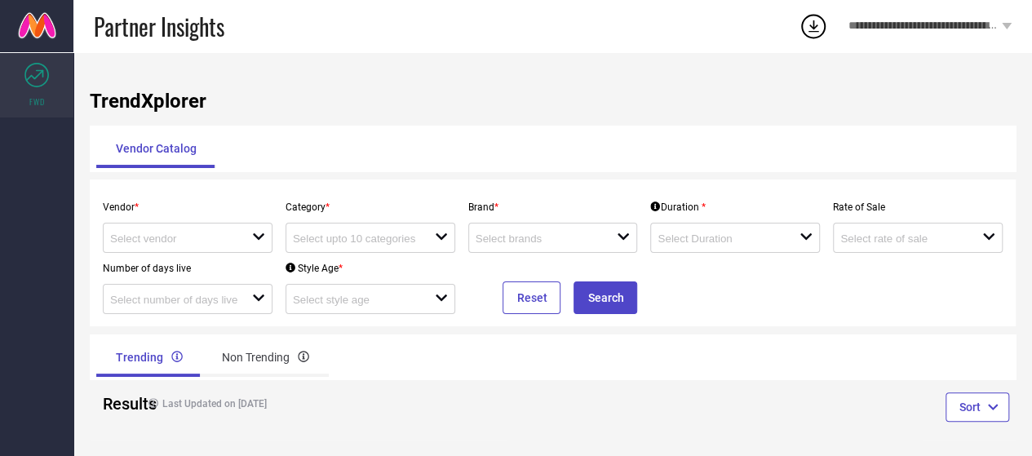
scroll to position [10, 0]
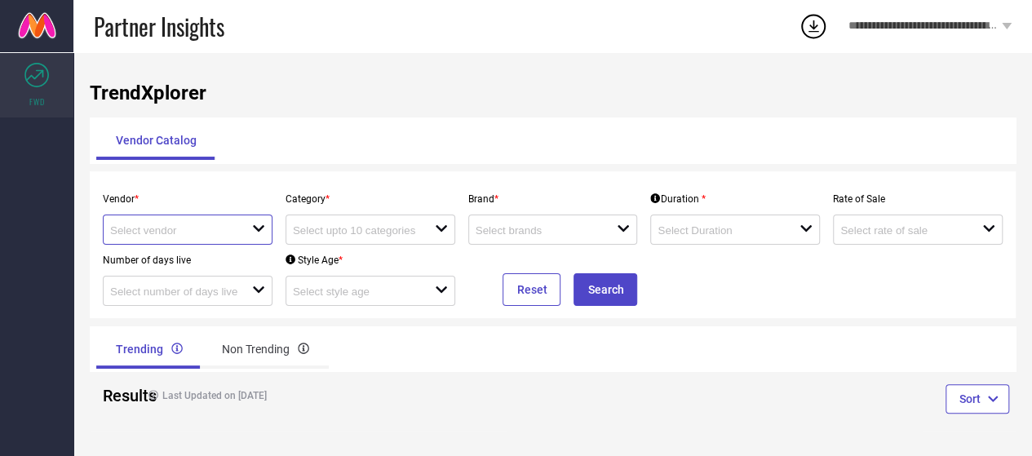
click at [174, 230] on input at bounding box center [173, 230] width 127 height 12
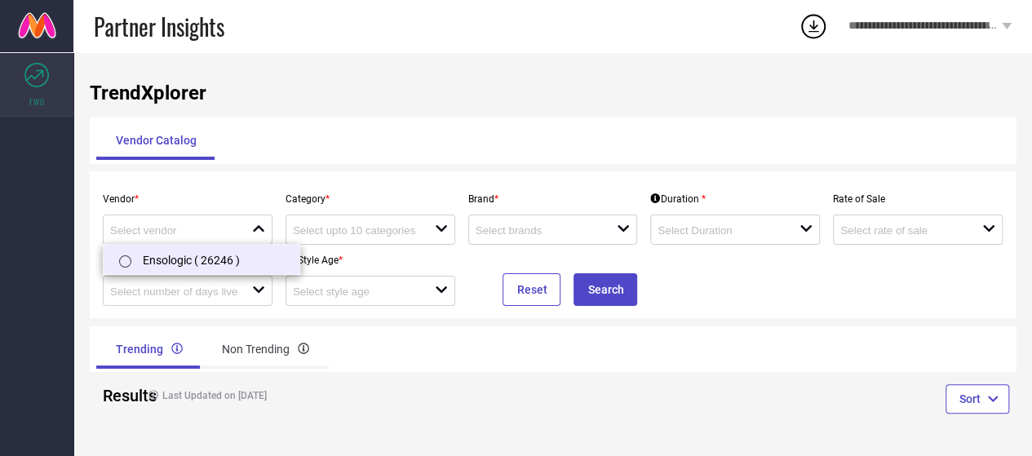
click at [176, 260] on li "Ensologic ( 26246 )" at bounding box center [202, 259] width 196 height 29
type input "Ensologic ( 26246 )"
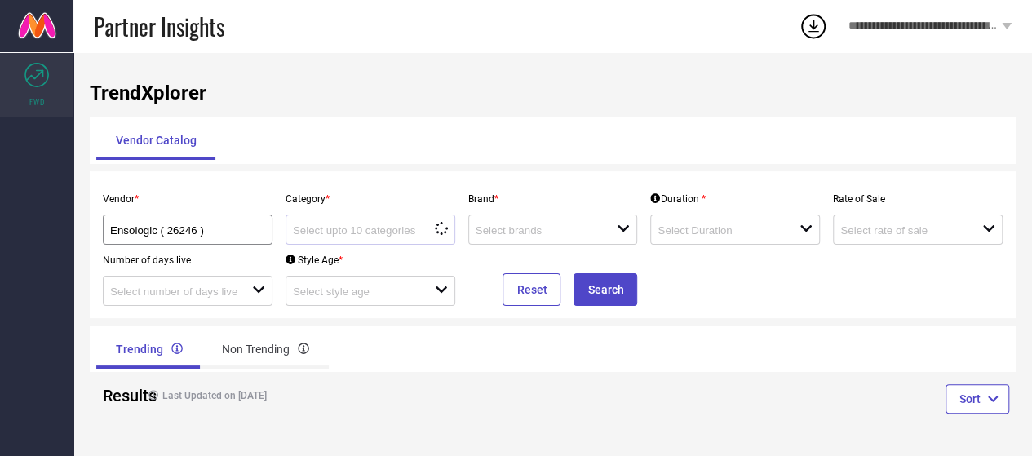
click at [369, 240] on div "loading options" at bounding box center [371, 230] width 170 height 30
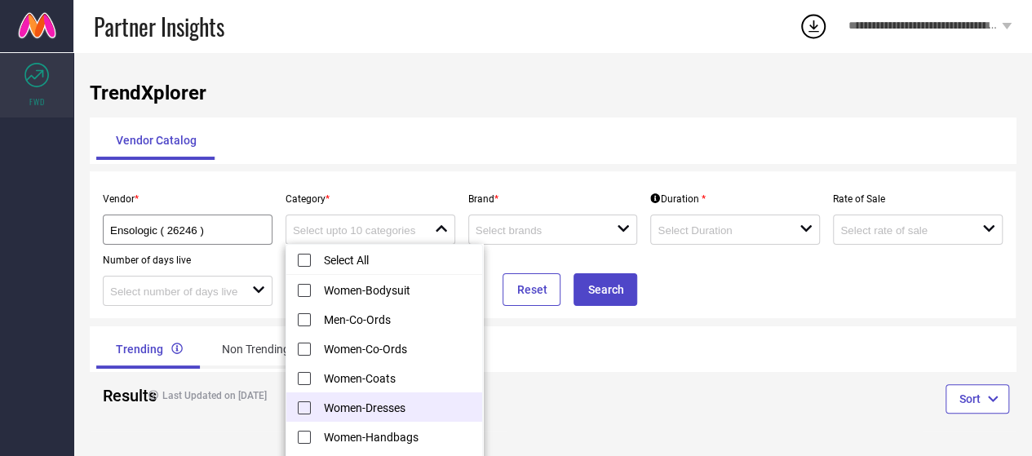
click at [399, 409] on li "Women-Dresses" at bounding box center [384, 406] width 196 height 29
type input "Women-Dresses"
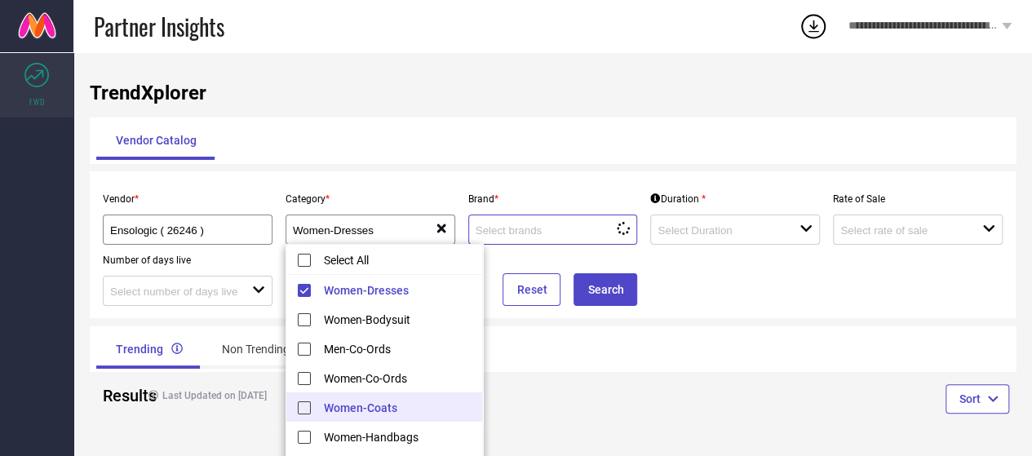
click at [584, 232] on input at bounding box center [539, 230] width 127 height 12
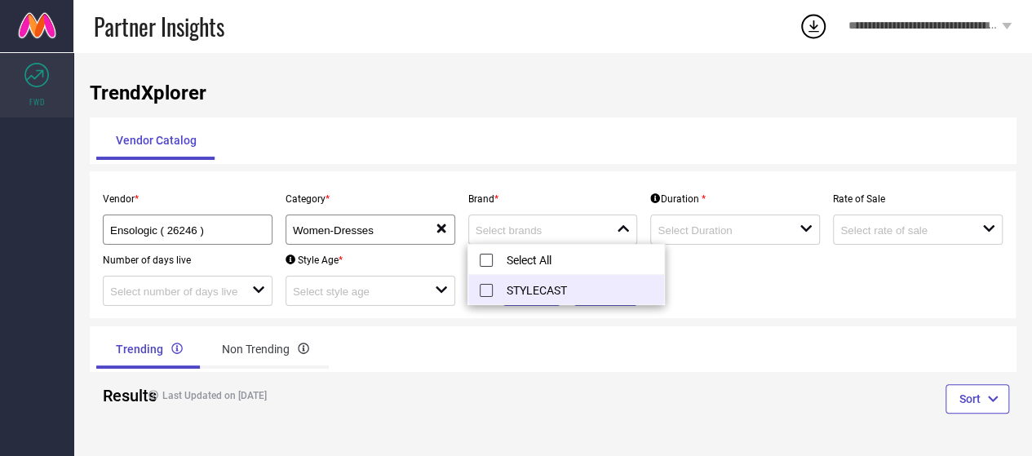
click at [562, 295] on li "STYLECAST" at bounding box center [566, 289] width 196 height 29
type input "STYLECAST"
click at [718, 234] on input at bounding box center [721, 230] width 127 height 12
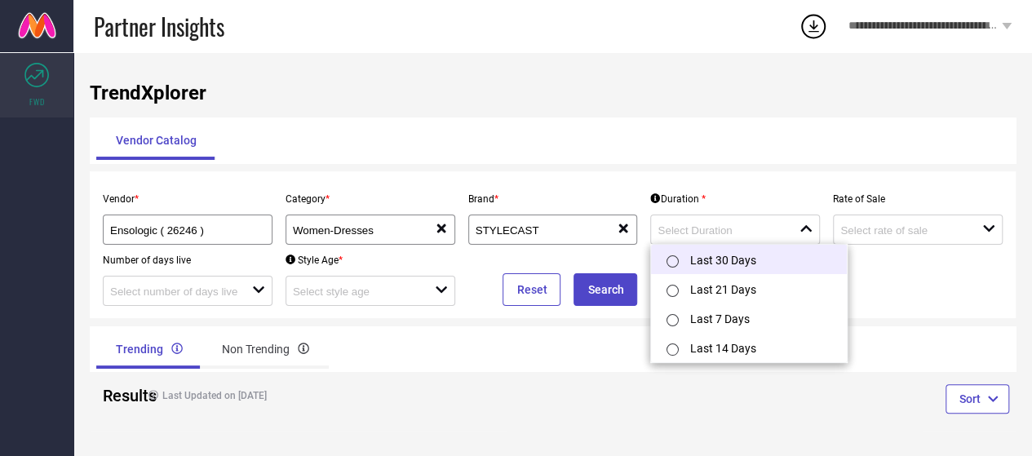
click at [722, 265] on li "Last 30 Days" at bounding box center [749, 259] width 196 height 29
type input "Last 30 Days"
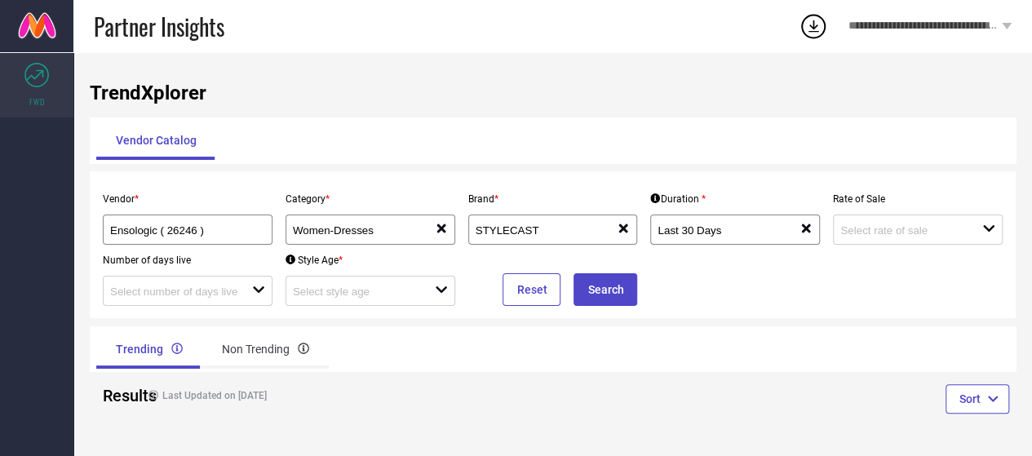
click at [933, 212] on div "Rate of Sale open" at bounding box center [918, 214] width 183 height 61
click at [930, 229] on input at bounding box center [903, 230] width 127 height 12
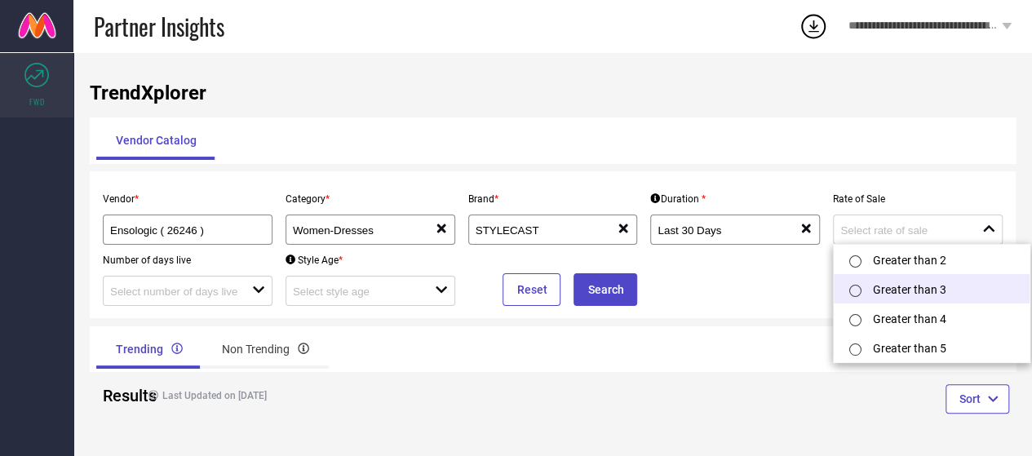
click at [904, 292] on li "Greater than 3" at bounding box center [932, 288] width 196 height 29
type input "Greater than 3"
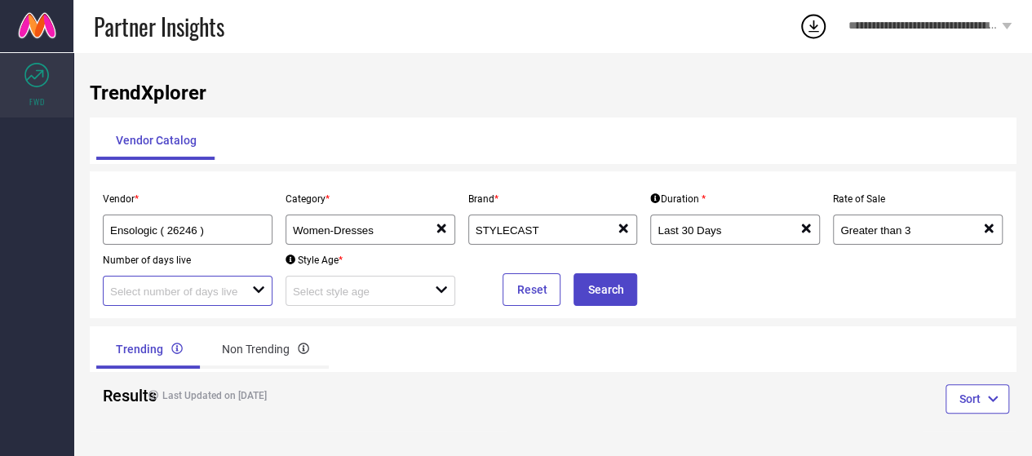
click at [189, 286] on input at bounding box center [173, 292] width 127 height 12
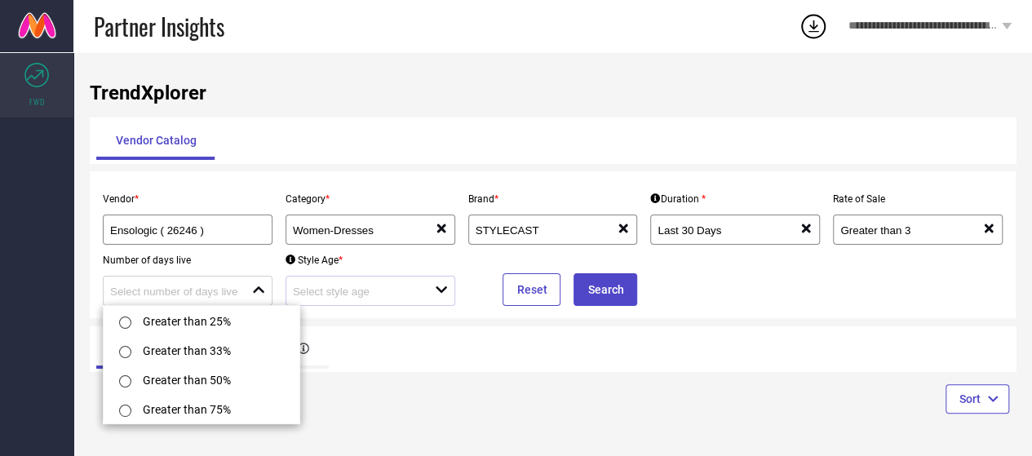
click at [315, 283] on div at bounding box center [364, 291] width 142 height 16
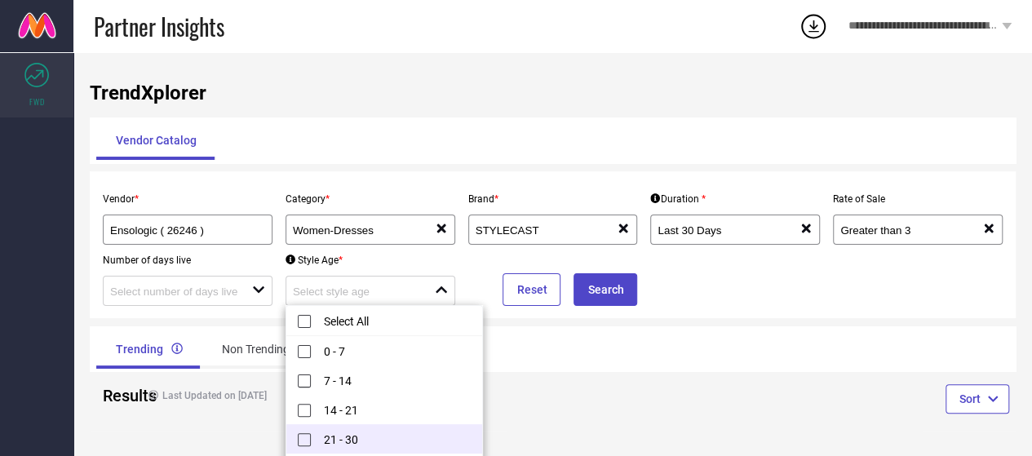
click at [366, 440] on li "21 - 30" at bounding box center [384, 438] width 196 height 29
type input "21 - 30"
click at [589, 296] on button "Search" at bounding box center [606, 289] width 64 height 33
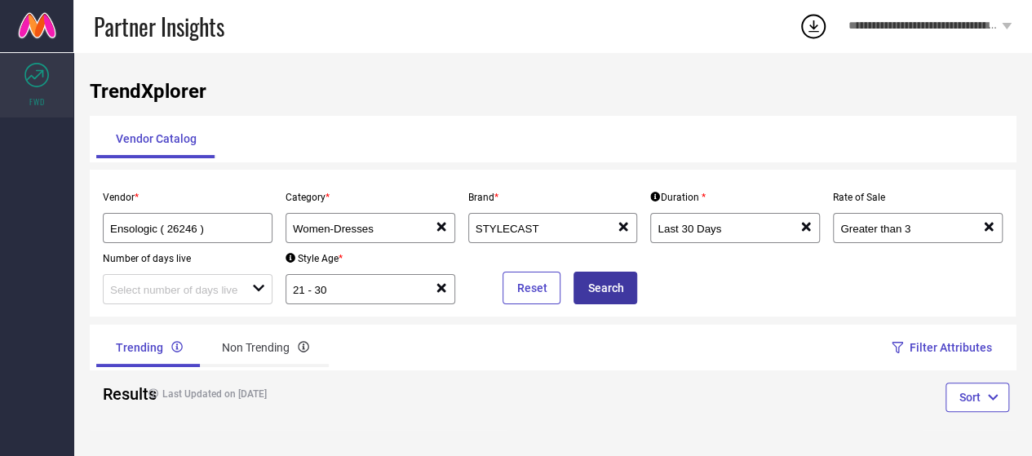
click at [594, 286] on button "Search" at bounding box center [606, 288] width 64 height 33
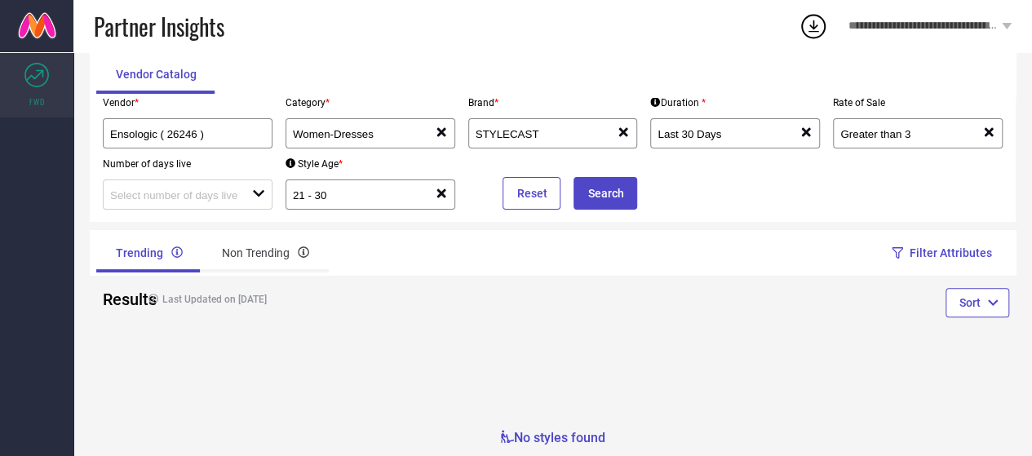
scroll to position [108, 0]
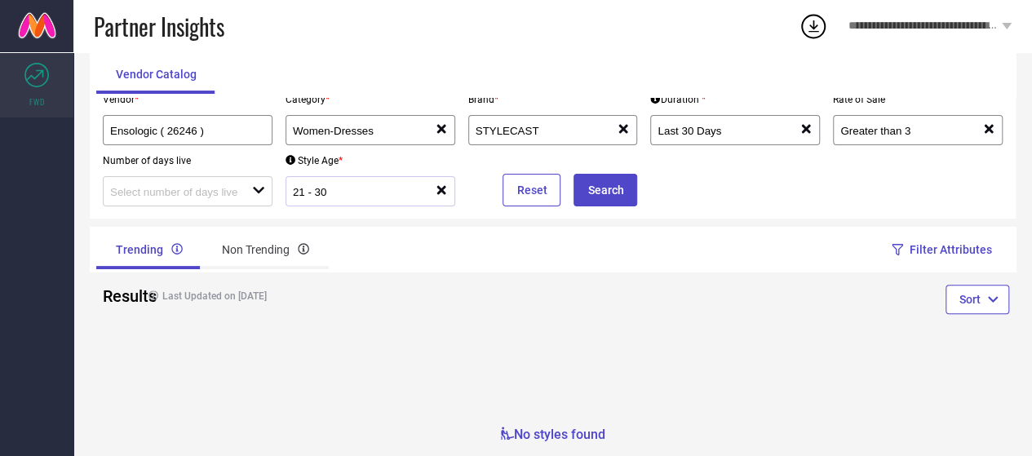
click at [434, 190] on div "21 - 30" at bounding box center [364, 192] width 142 height 16
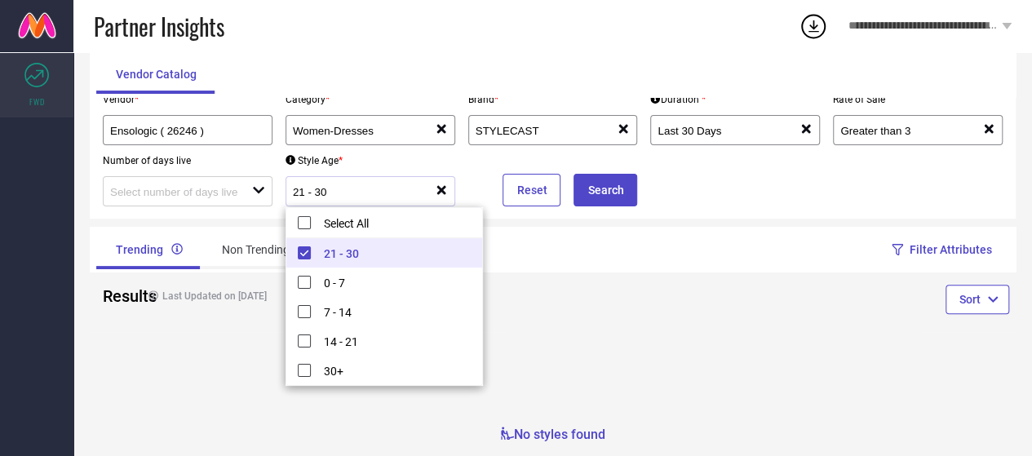
click at [442, 188] on icon at bounding box center [441, 190] width 9 height 9
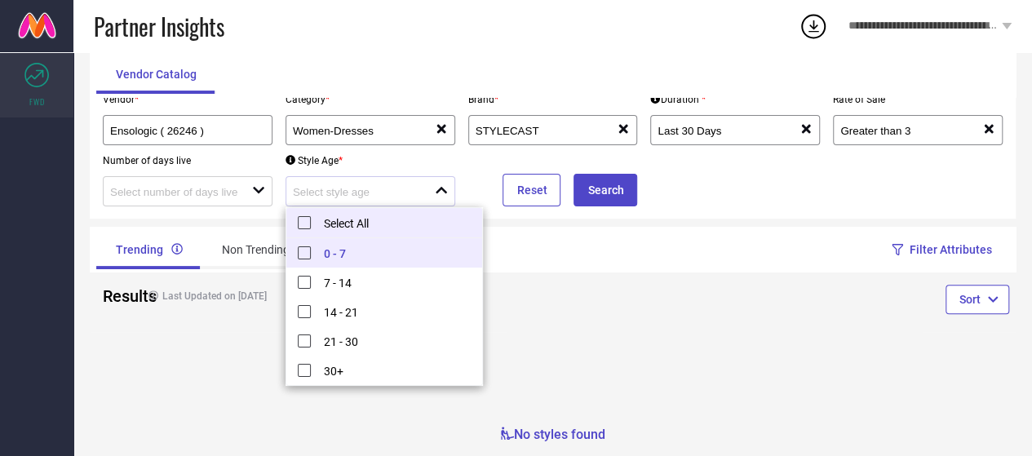
click at [299, 220] on li "Select All" at bounding box center [384, 223] width 196 height 30
type input "0 - 7, + 4 more"
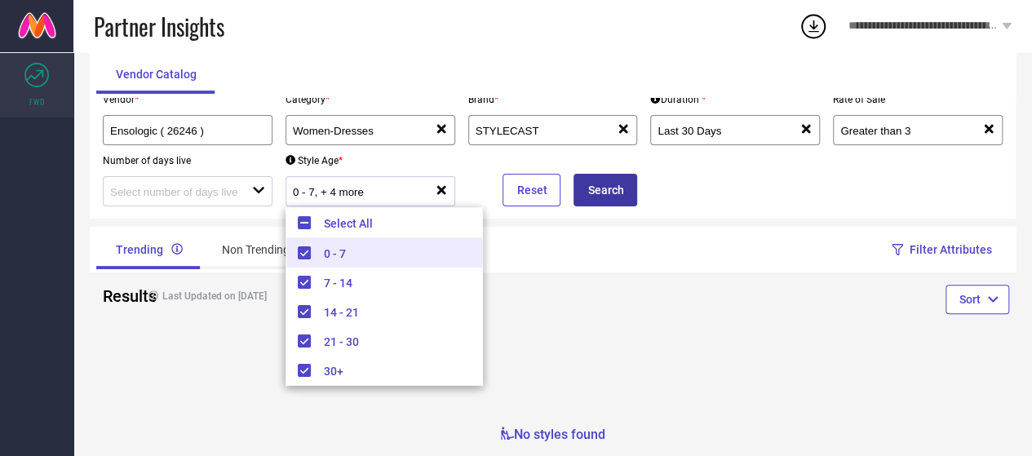
click at [636, 197] on button "Search" at bounding box center [606, 190] width 64 height 33
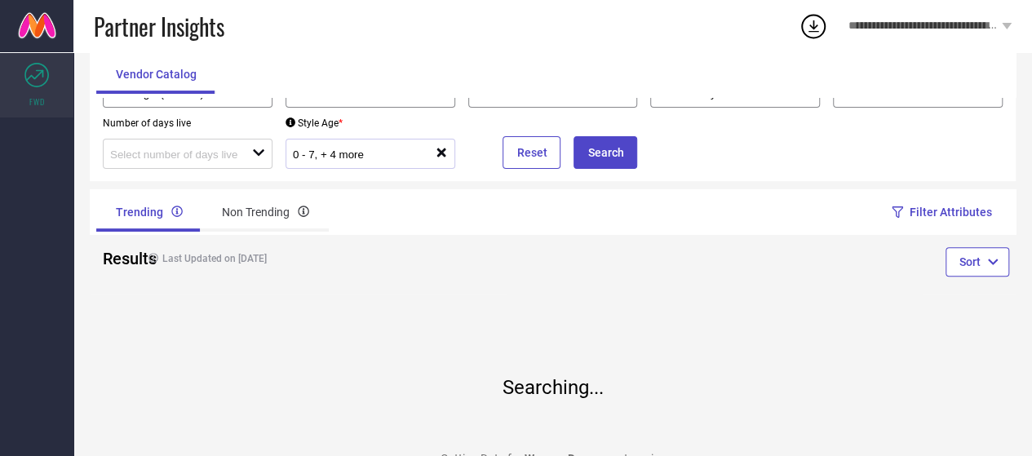
scroll to position [50, 0]
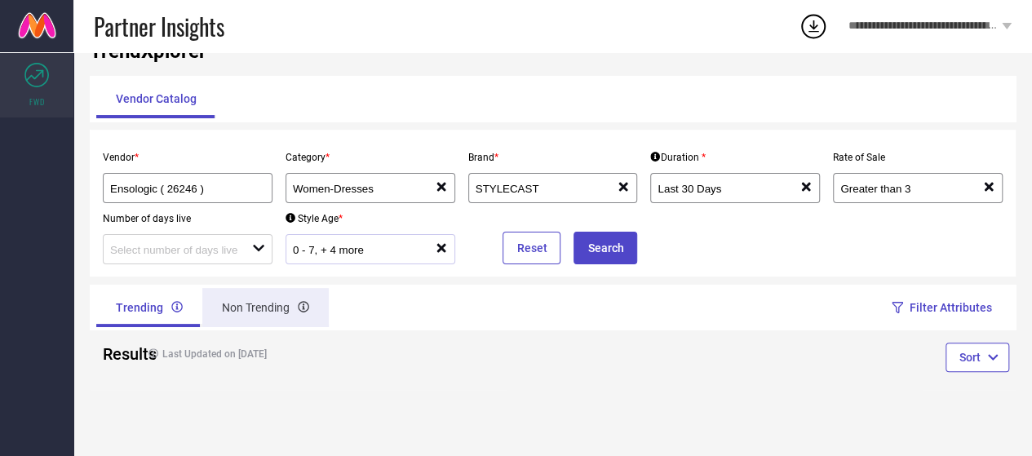
click at [256, 311] on div "Non Trending" at bounding box center [265, 307] width 126 height 39
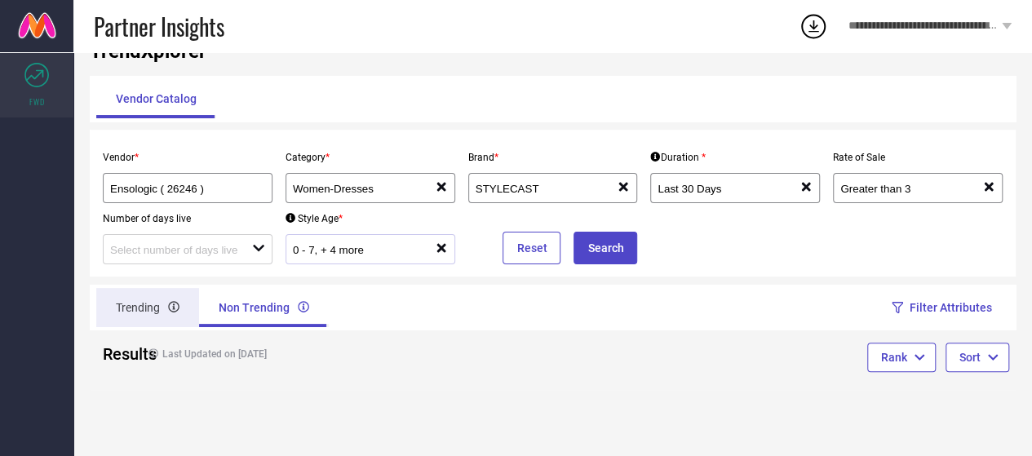
click at [150, 303] on div "Trending" at bounding box center [147, 307] width 103 height 39
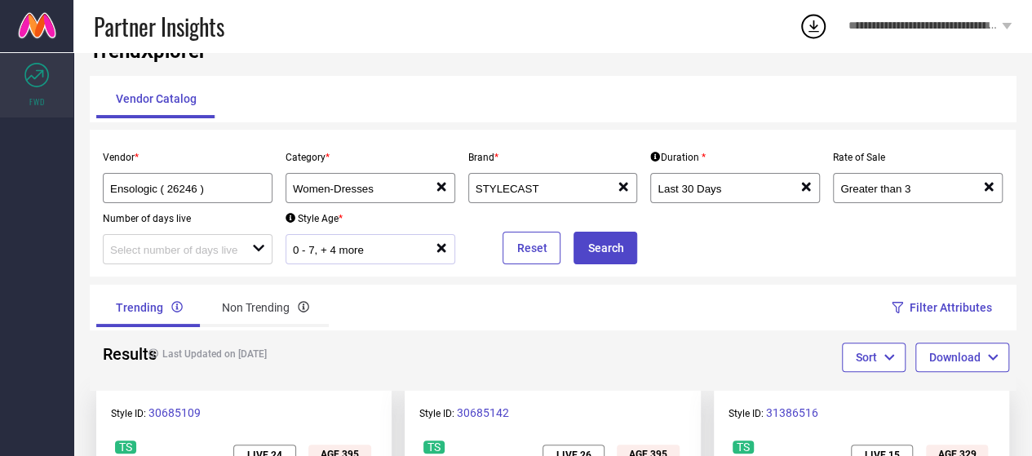
scroll to position [449, 0]
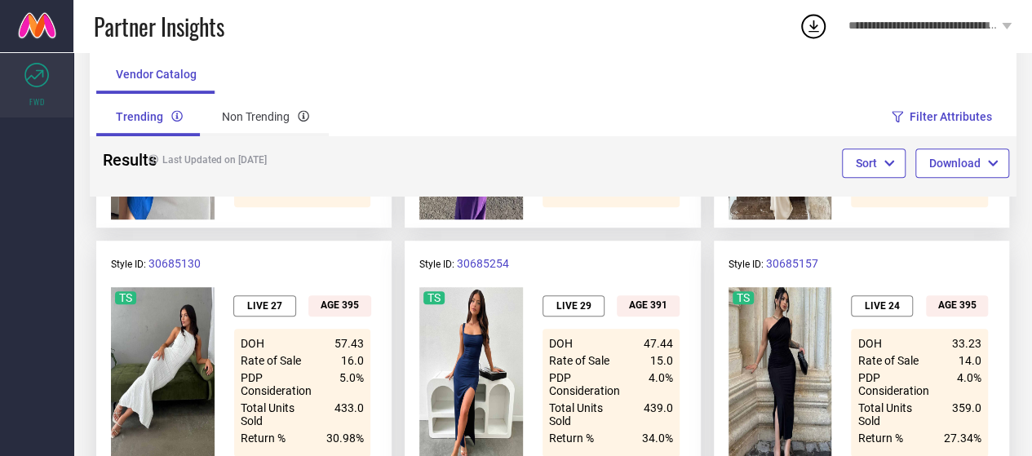
drag, startPoint x: 1030, startPoint y: 159, endPoint x: 1027, endPoint y: 86, distance: 73.5
click at [1027, 86] on div "TrendXplorer Vendor Catalog Vendor * Ensologic ( 26246 ) Category * Women-Dress…" at bounding box center [552, 433] width 959 height 1661
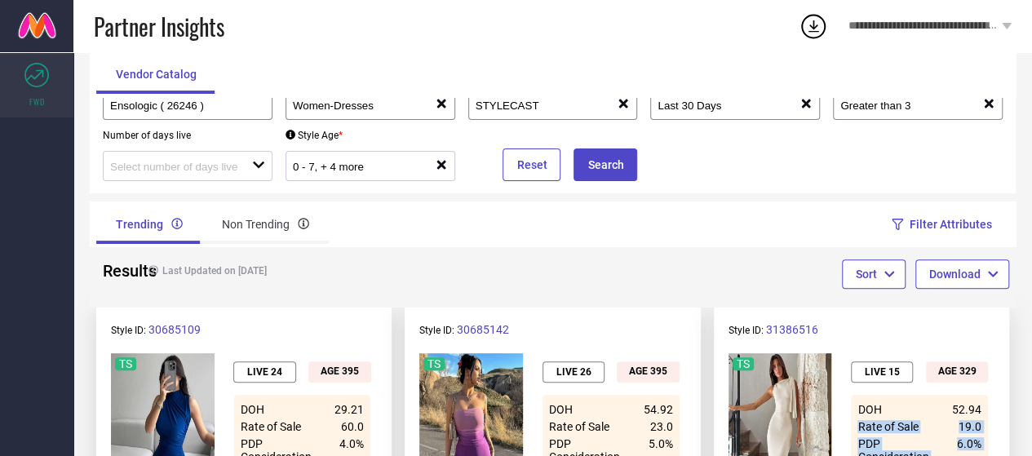
scroll to position [124, 0]
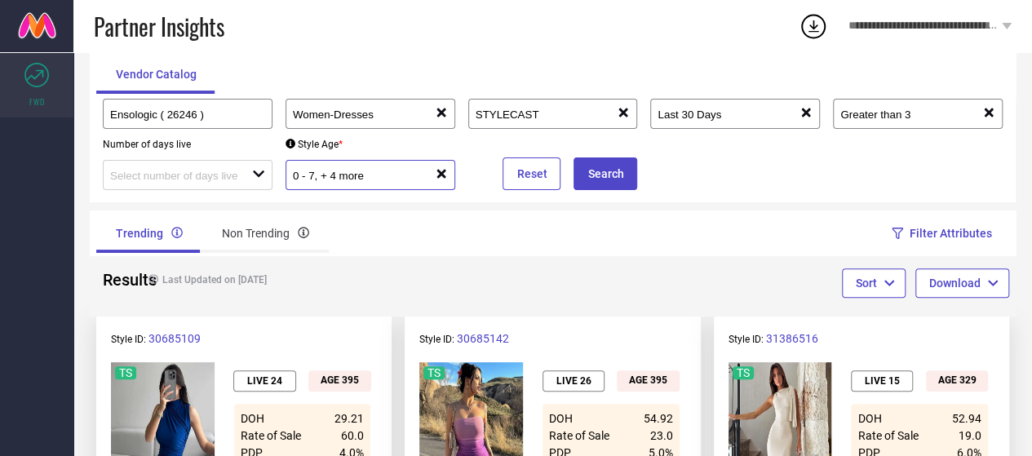
click at [375, 180] on input "0 - 7, + 4 more" at bounding box center [356, 176] width 127 height 12
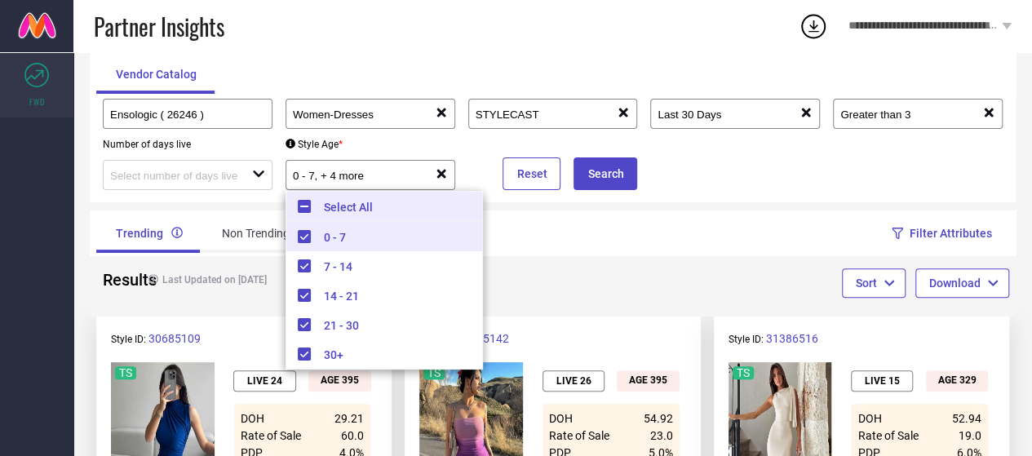
click at [322, 208] on li "Select All" at bounding box center [384, 207] width 196 height 30
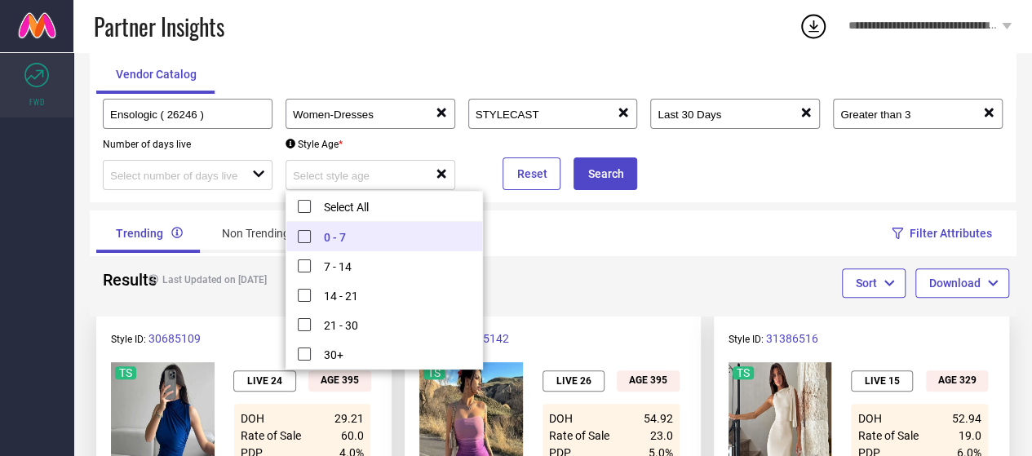
click at [328, 239] on li "0 - 7" at bounding box center [384, 236] width 196 height 29
click at [604, 169] on button "Search" at bounding box center [606, 173] width 64 height 33
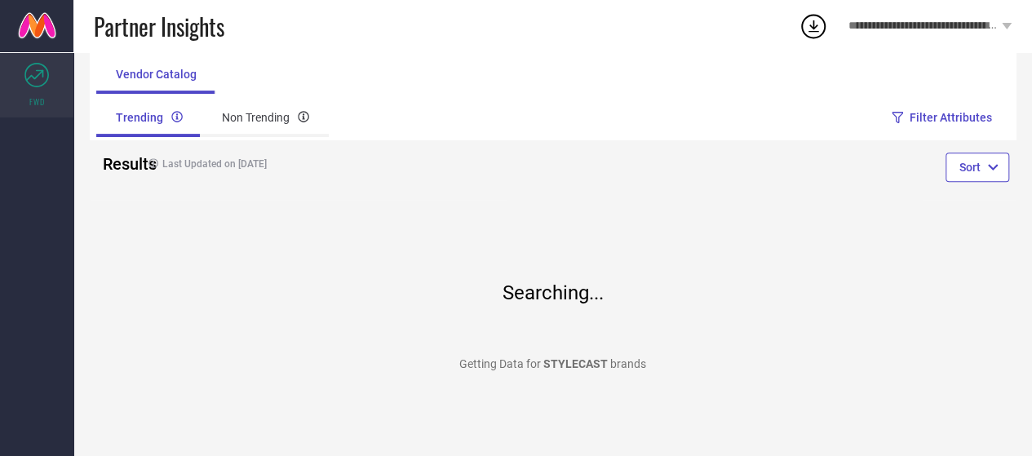
scroll to position [146, 0]
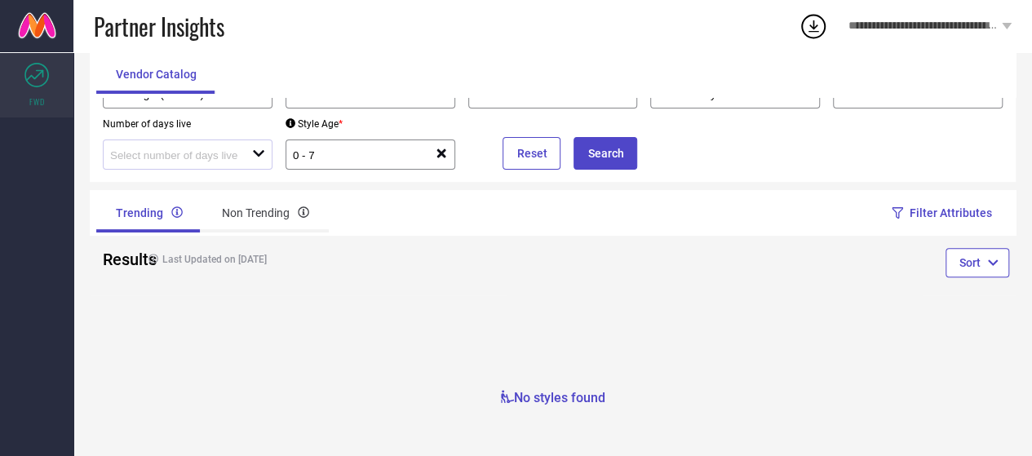
click at [242, 154] on div at bounding box center [181, 155] width 142 height 16
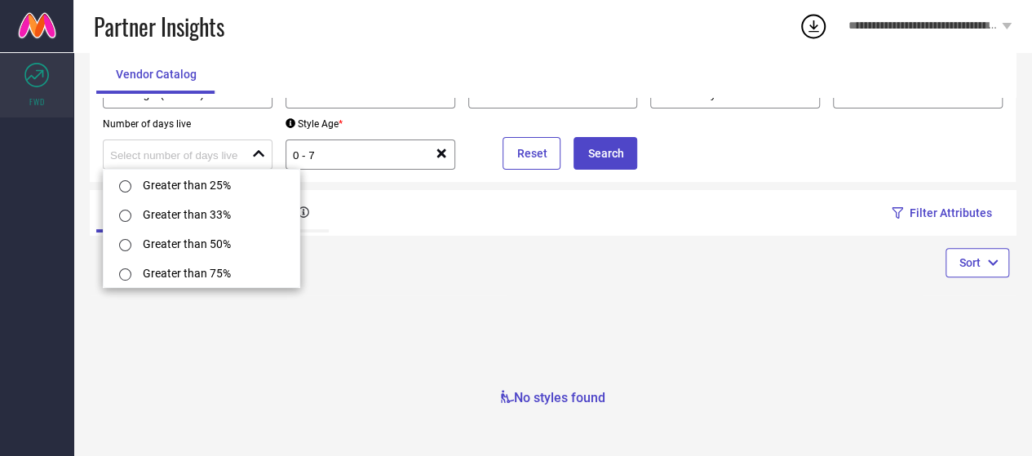
click at [499, 228] on div "Trending Non Trending" at bounding box center [321, 212] width 450 height 39
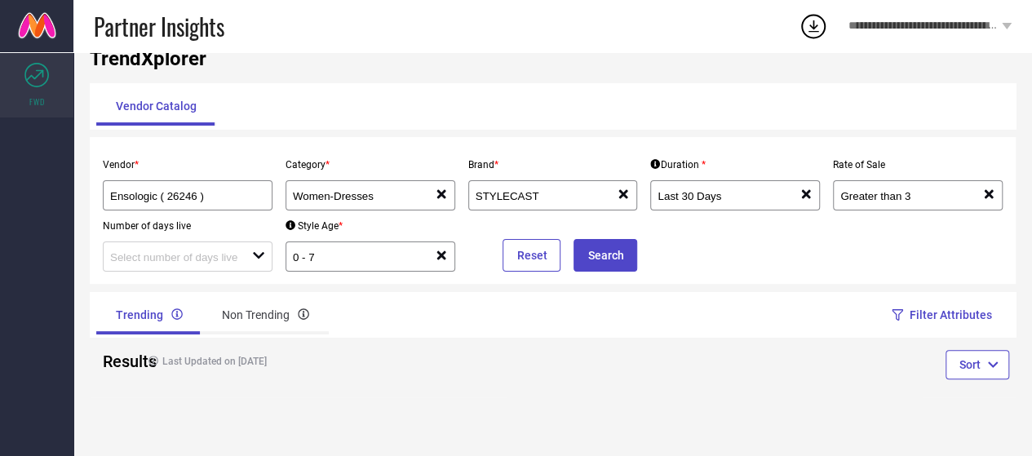
scroll to position [38, 0]
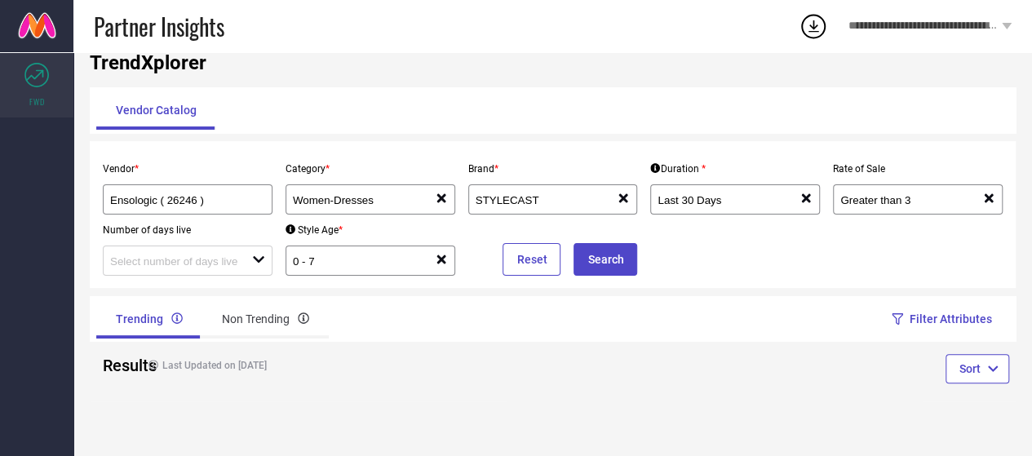
click at [347, 246] on div "Style Age * [DEMOGRAPHIC_DATA] reset" at bounding box center [370, 245] width 183 height 61
click at [353, 260] on input "0 - 7" at bounding box center [356, 261] width 127 height 12
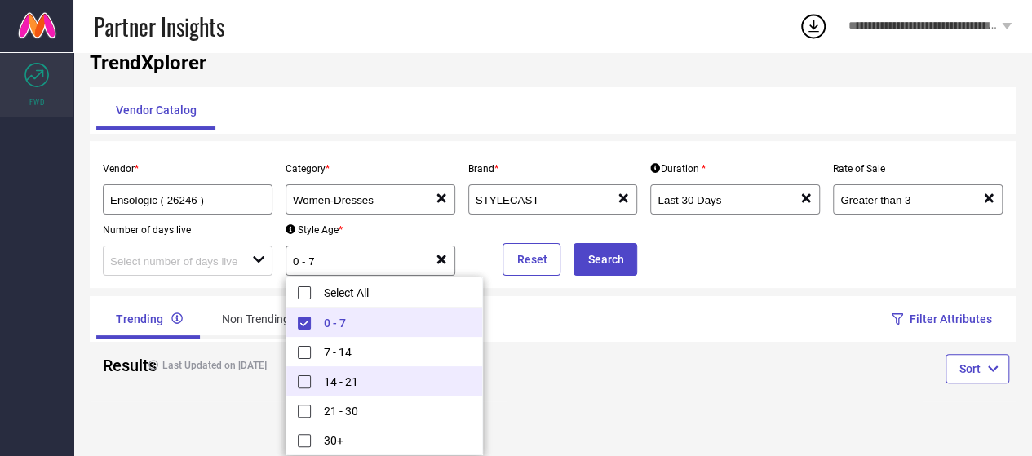
click at [366, 378] on li "14 - 21" at bounding box center [384, 380] width 196 height 29
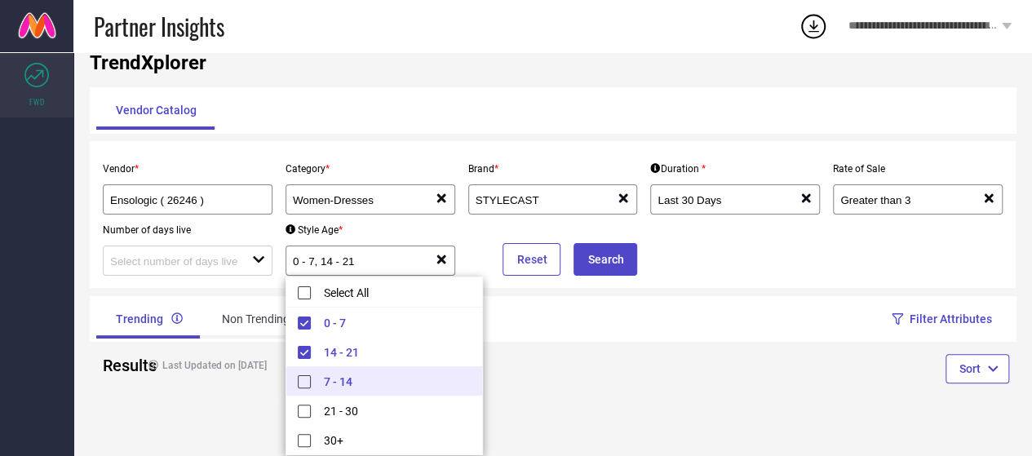
click at [321, 381] on li "7 - 14" at bounding box center [384, 380] width 196 height 29
click at [606, 267] on button "Search" at bounding box center [606, 259] width 64 height 33
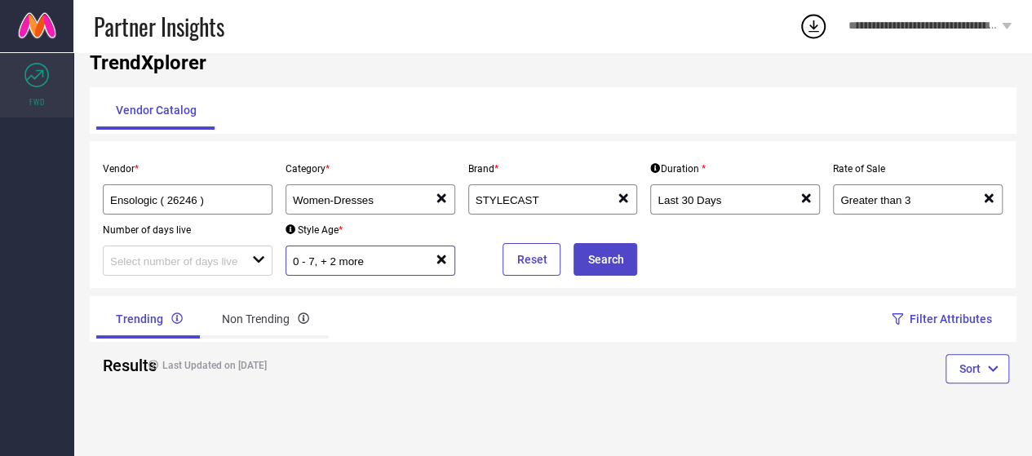
click at [341, 267] on input "0 - 7, + 2 more" at bounding box center [356, 261] width 127 height 12
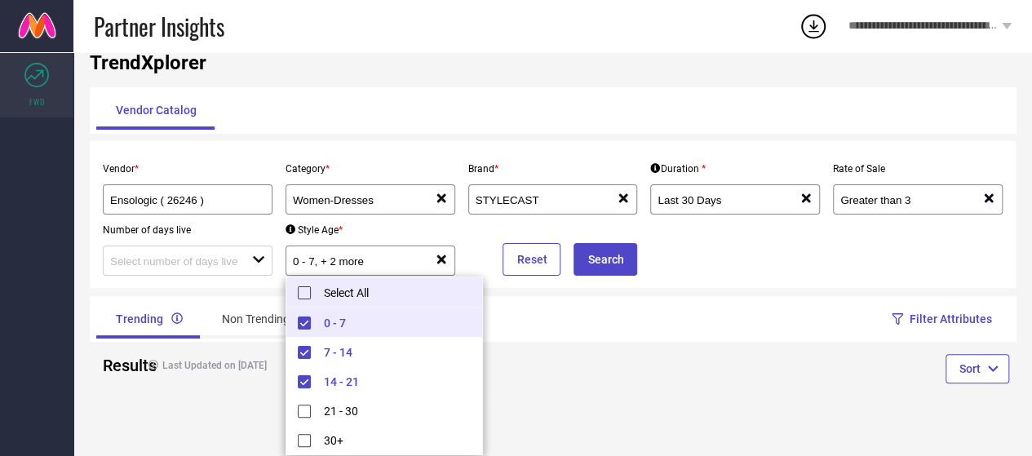
click at [305, 279] on li "Select All" at bounding box center [384, 292] width 196 height 30
type input "0 - 7, + 4 more"
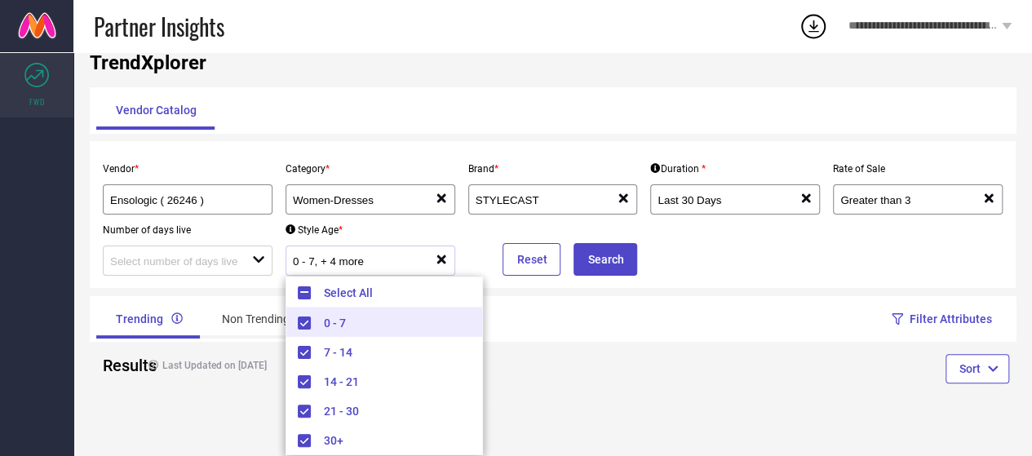
click at [432, 257] on div "0 - 7, + 4 more" at bounding box center [364, 261] width 142 height 16
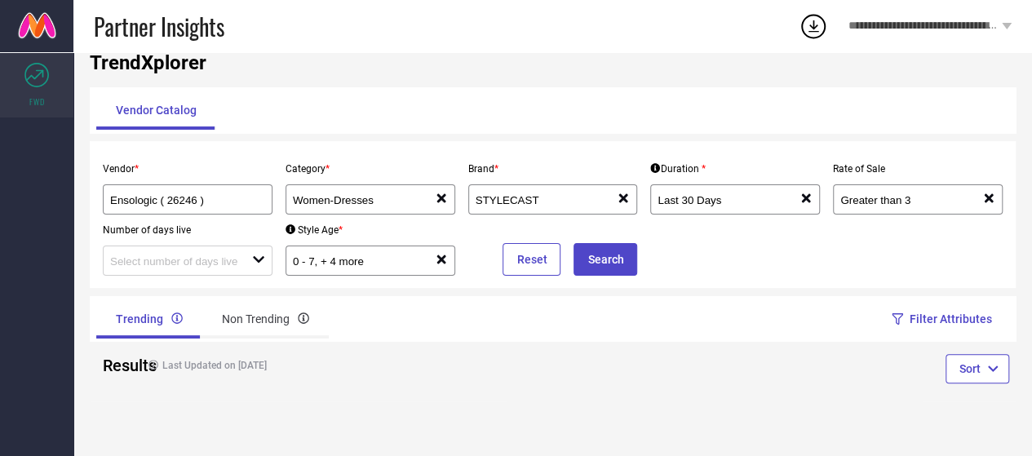
click at [446, 257] on icon at bounding box center [441, 259] width 9 height 9
click at [618, 262] on button "Search" at bounding box center [606, 259] width 64 height 33
click at [406, 255] on div at bounding box center [364, 261] width 142 height 16
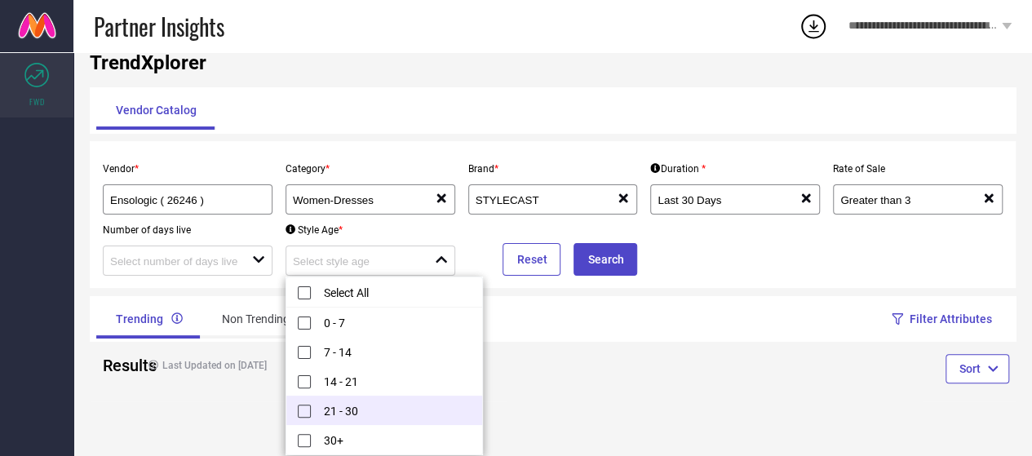
click at [382, 417] on li "21 - 30" at bounding box center [384, 410] width 196 height 29
type input "21 - 30"
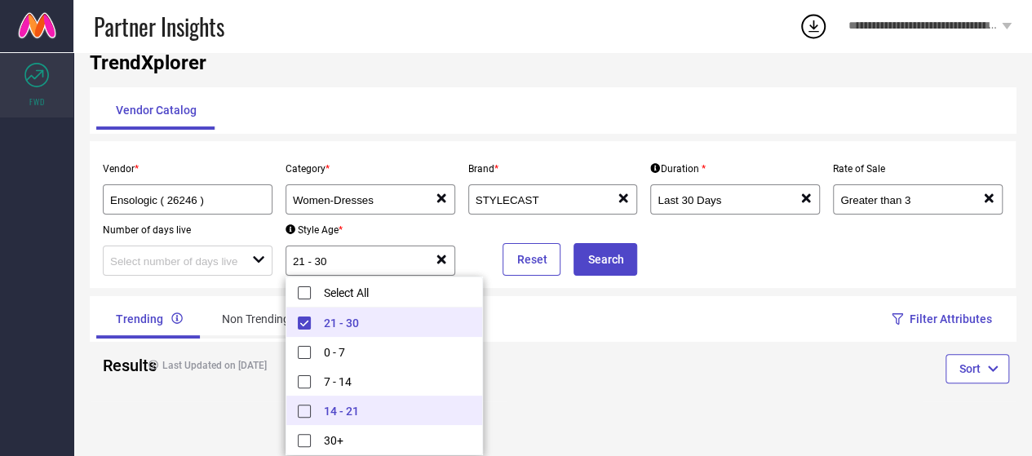
click at [344, 322] on li "21 - 30" at bounding box center [384, 322] width 196 height 29
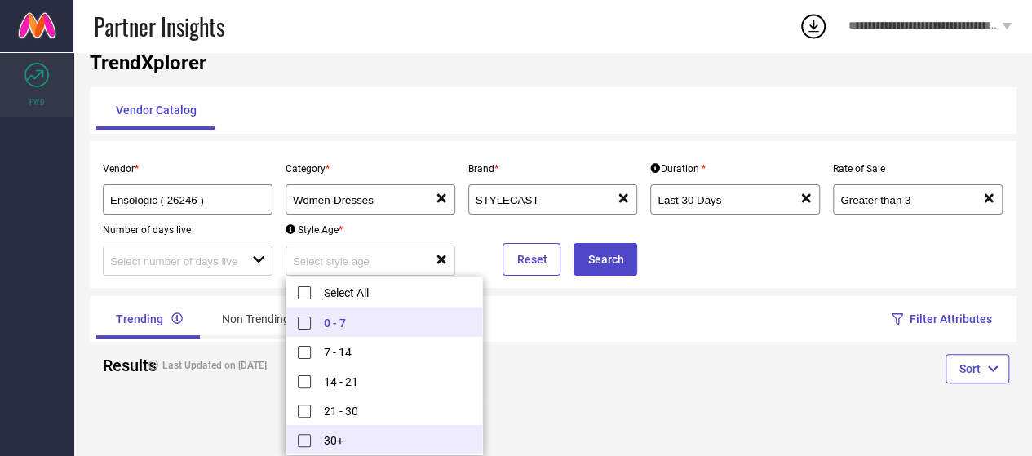
click at [349, 435] on li "30+" at bounding box center [384, 439] width 196 height 29
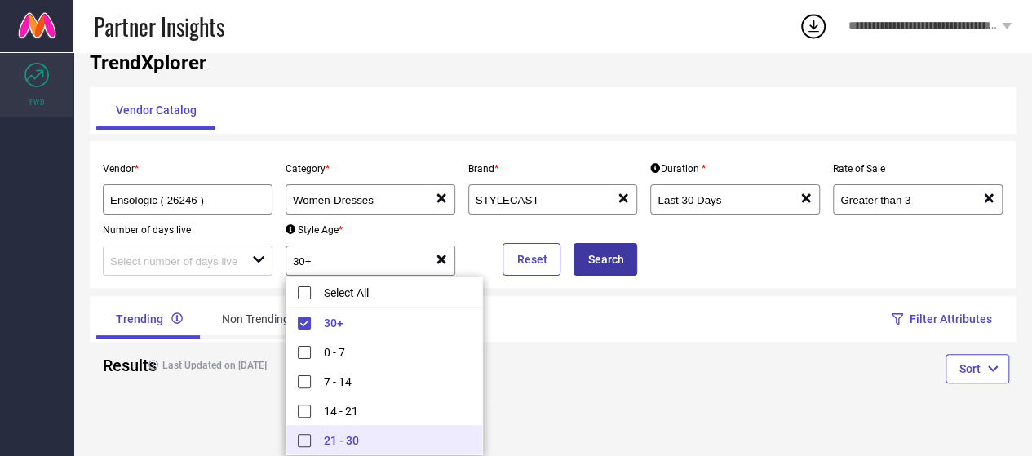
click at [613, 268] on button "Search" at bounding box center [606, 259] width 64 height 33
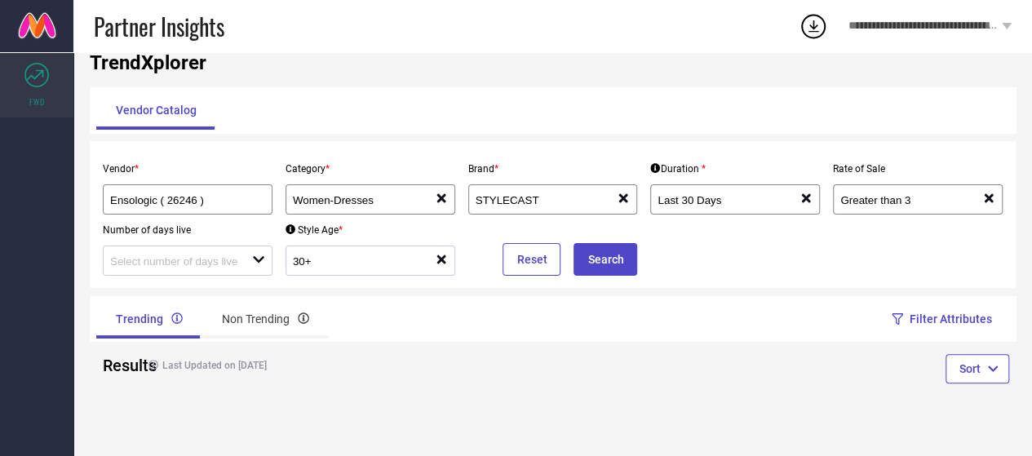
click at [397, 272] on div "30+ reset" at bounding box center [371, 261] width 170 height 30
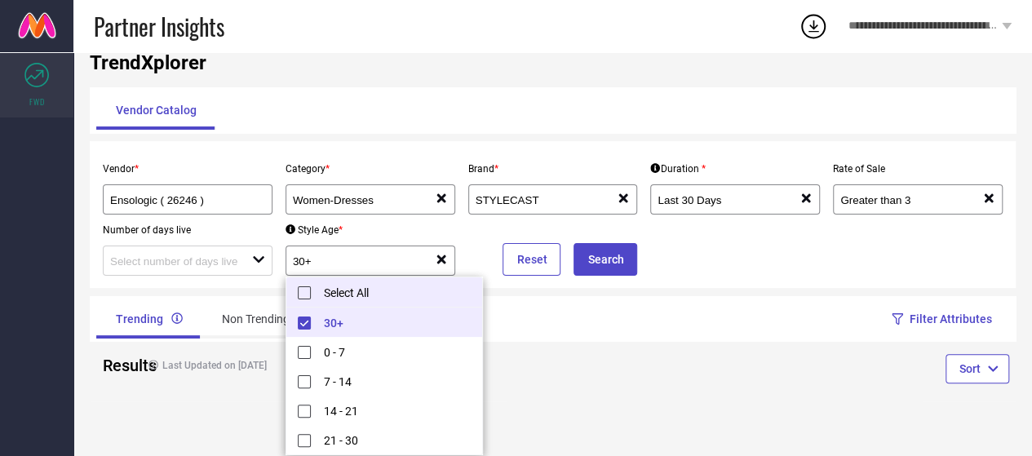
click at [328, 291] on li "Select All" at bounding box center [384, 292] width 196 height 30
type input "0 - 7, + 4 more"
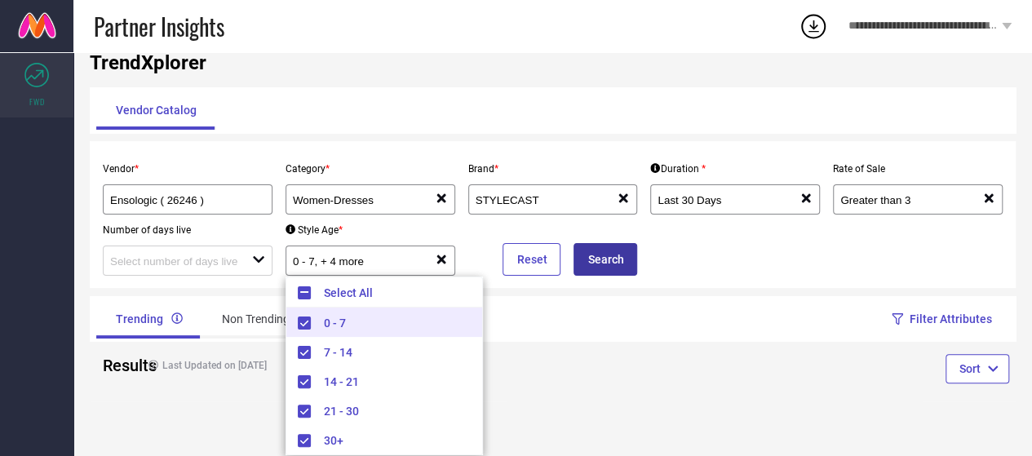
click at [596, 254] on button "Search" at bounding box center [606, 259] width 64 height 33
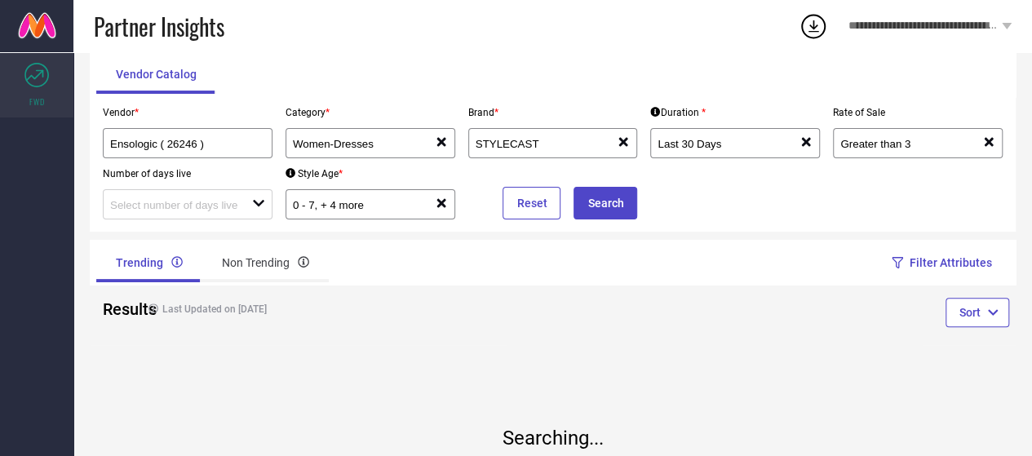
scroll to position [91, 0]
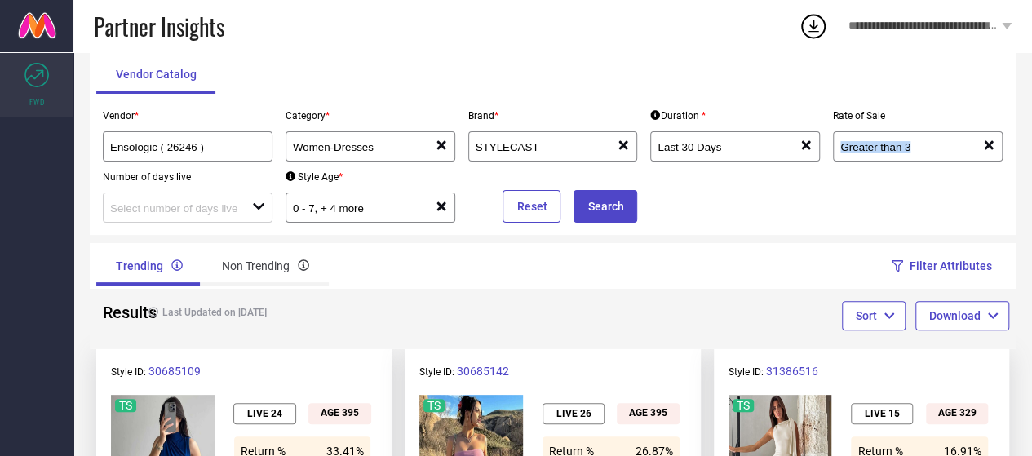
drag, startPoint x: 1031, startPoint y: 103, endPoint x: 1031, endPoint y: 180, distance: 76.7
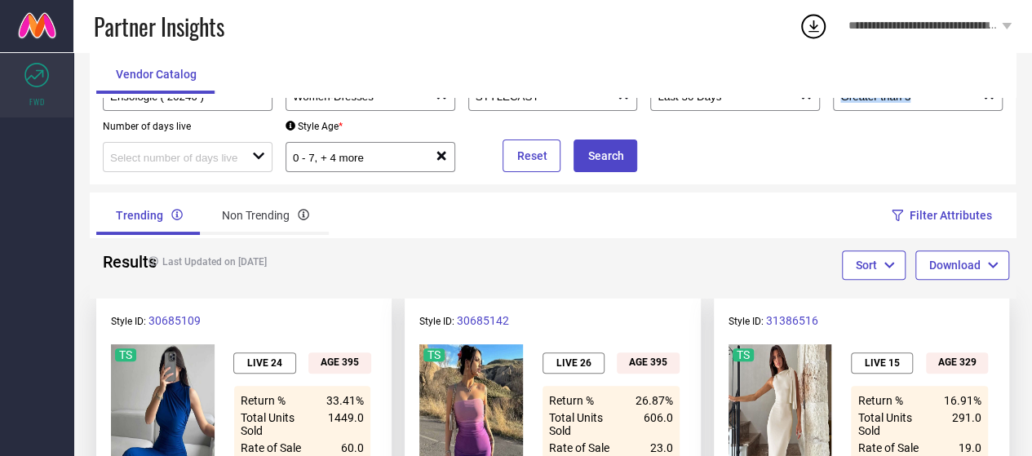
scroll to position [0, 0]
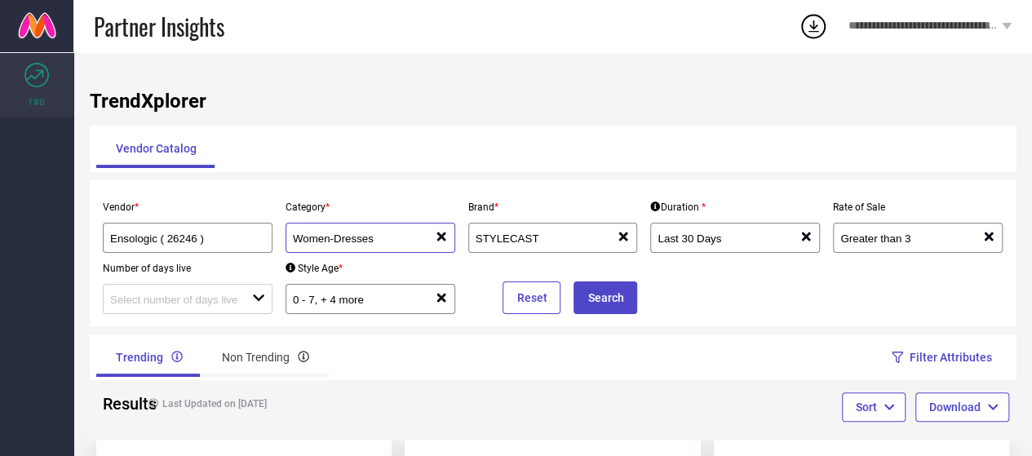
click at [374, 237] on input "Women-Dresses" at bounding box center [356, 239] width 127 height 12
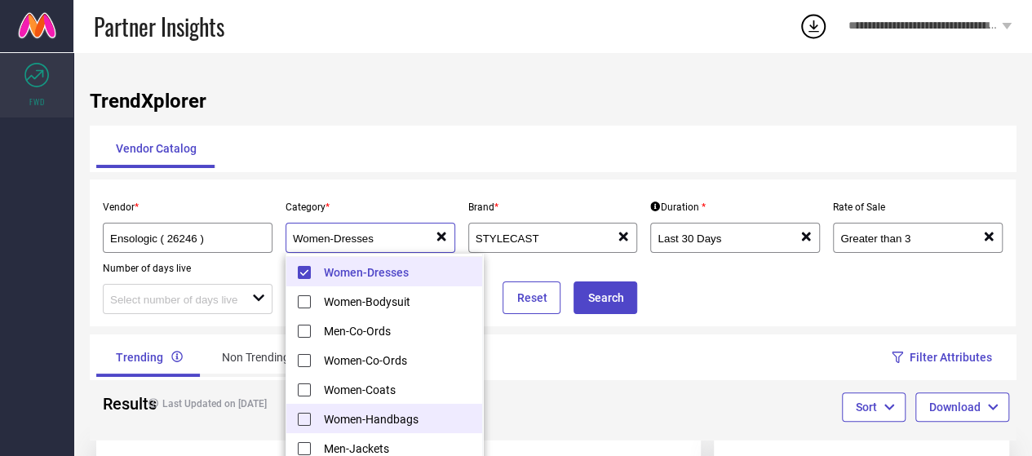
scroll to position [29, 0]
click at [423, 410] on li "Women-Handbags" at bounding box center [384, 416] width 196 height 29
type input "Women-Dresses, Women-Handbags"
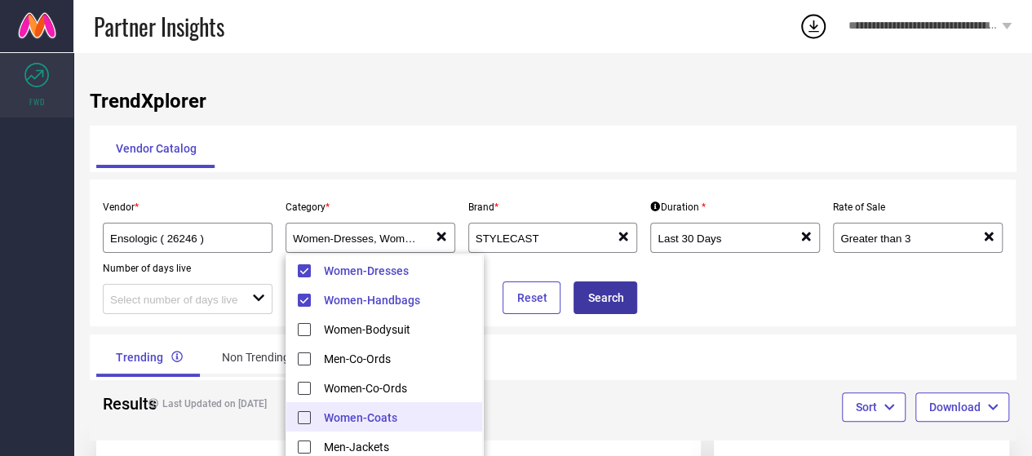
click at [601, 310] on button "Search" at bounding box center [606, 298] width 64 height 33
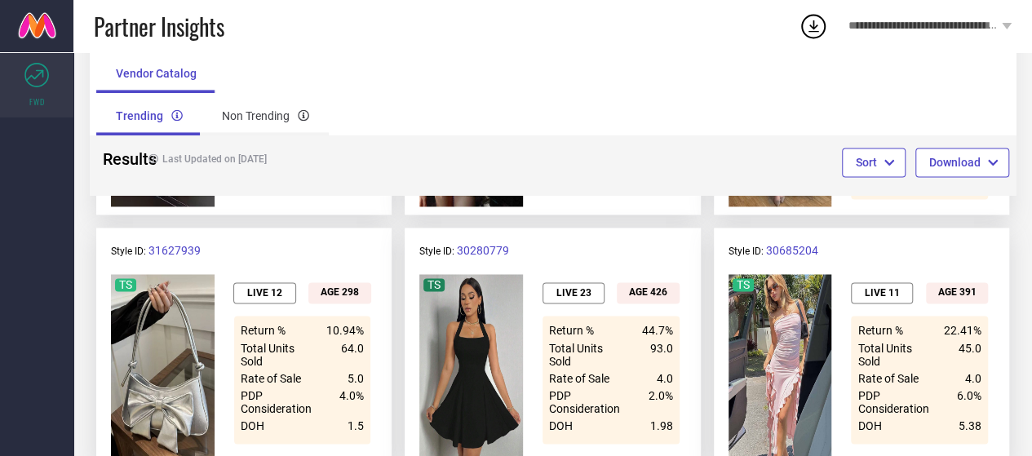
scroll to position [1258, 0]
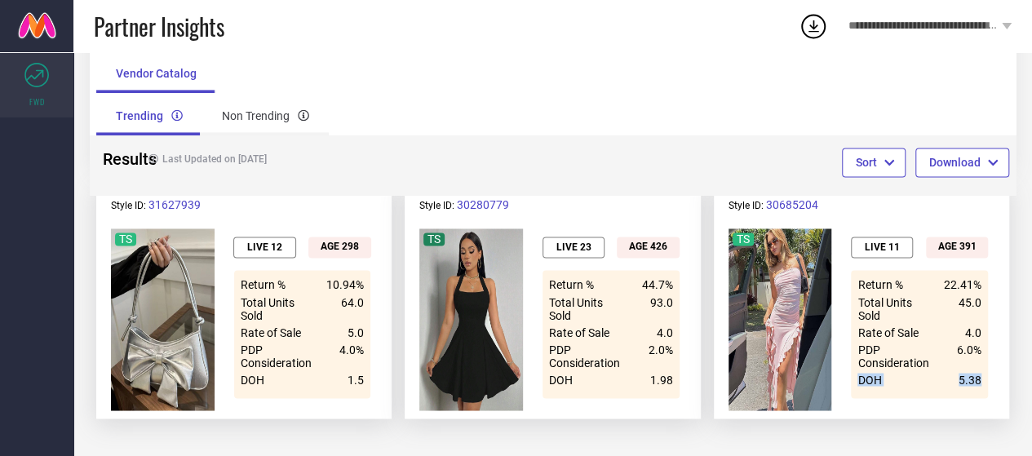
drag, startPoint x: 1031, startPoint y: 359, endPoint x: 1030, endPoint y: 384, distance: 25.3
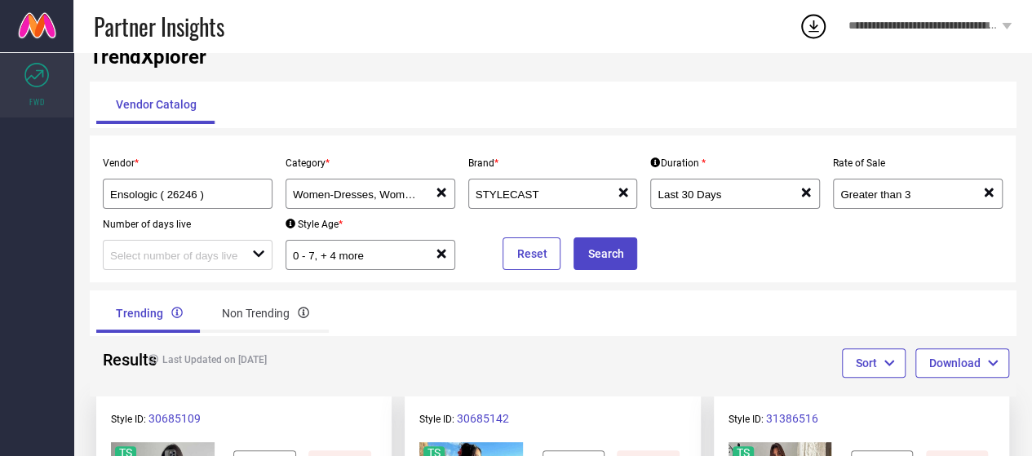
scroll to position [29, 0]
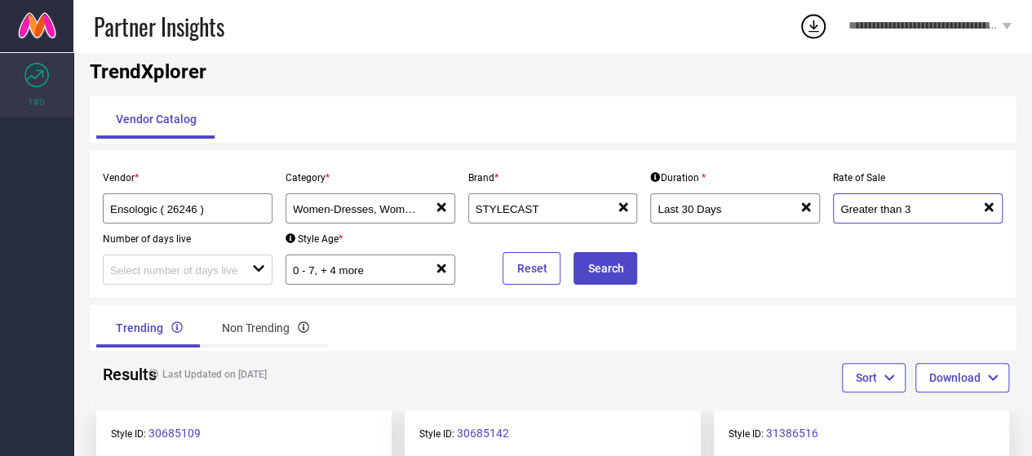
click at [925, 213] on input "Greater than 3" at bounding box center [903, 209] width 127 height 12
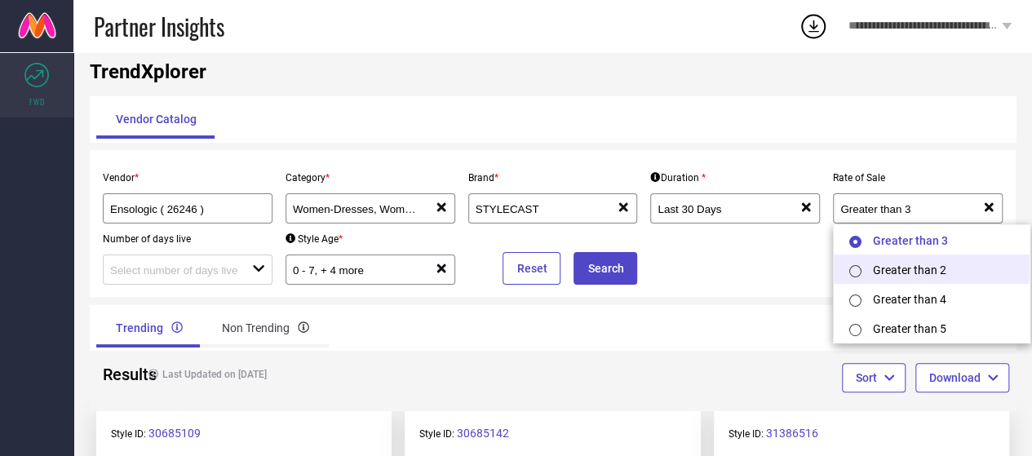
click at [953, 272] on li "Greater than 2" at bounding box center [932, 269] width 196 height 29
type input "Greater than 2"
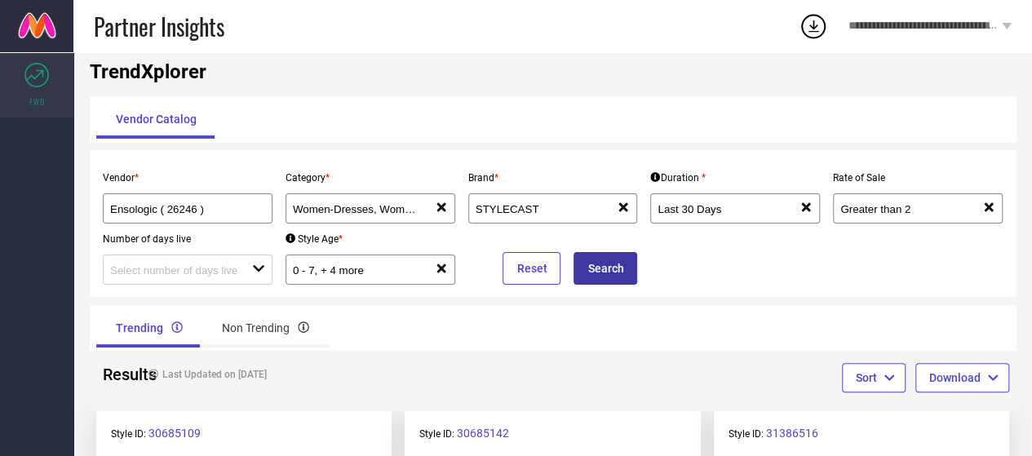
click at [596, 268] on button "Search" at bounding box center [606, 268] width 64 height 33
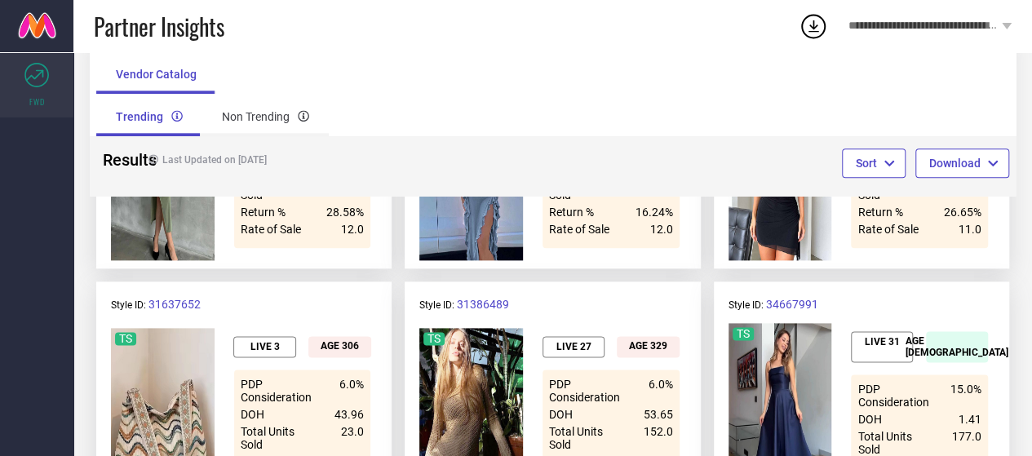
scroll to position [1174, 0]
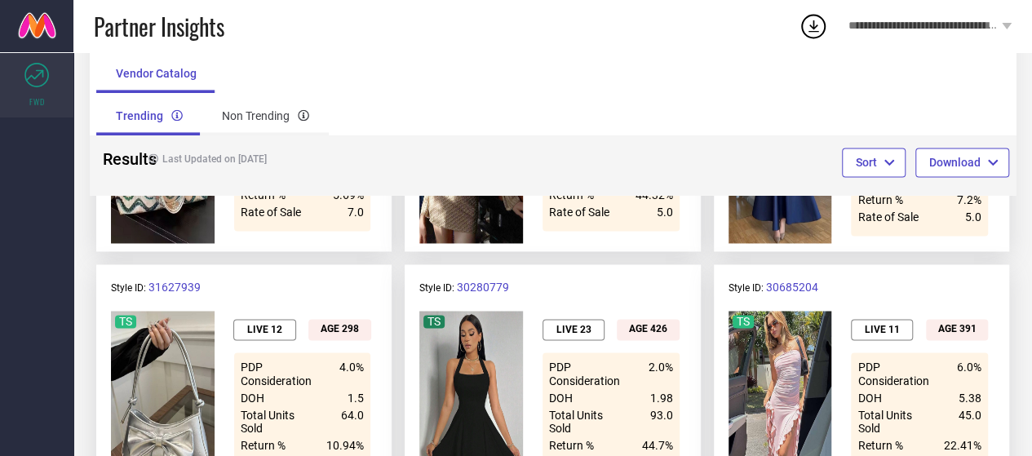
drag, startPoint x: 1028, startPoint y: 286, endPoint x: 1036, endPoint y: 288, distance: 8.3
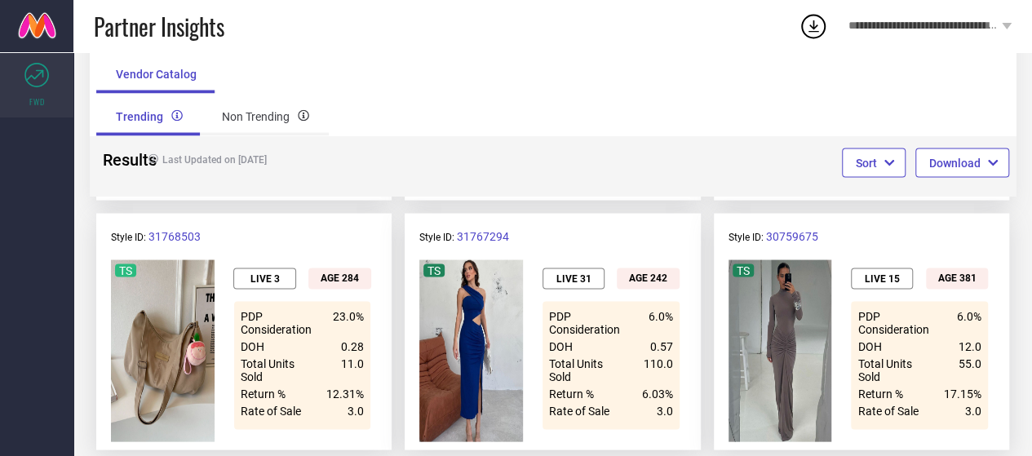
scroll to position [1508, 0]
